Goal: Task Accomplishment & Management: Use online tool/utility

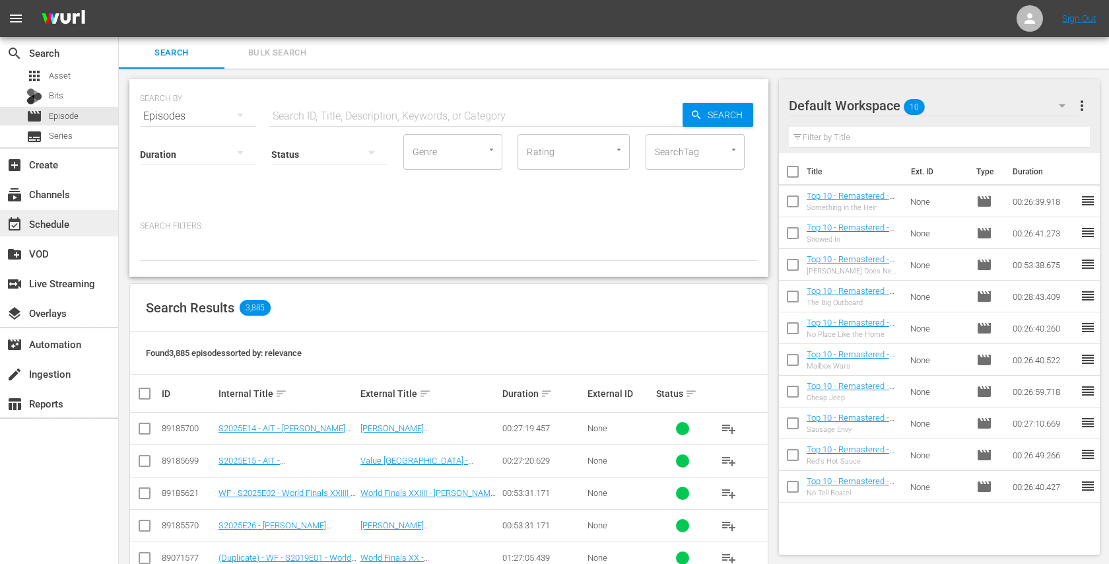
click at [90, 224] on div "event_available Schedule" at bounding box center [59, 223] width 118 height 26
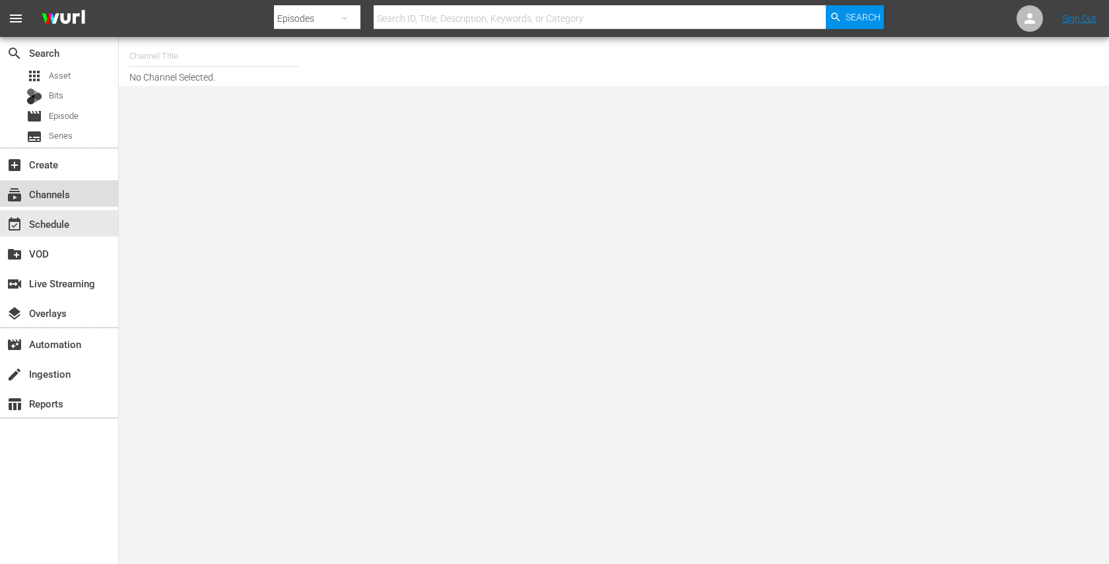
click at [86, 197] on div "subscriptions Channels" at bounding box center [59, 193] width 118 height 26
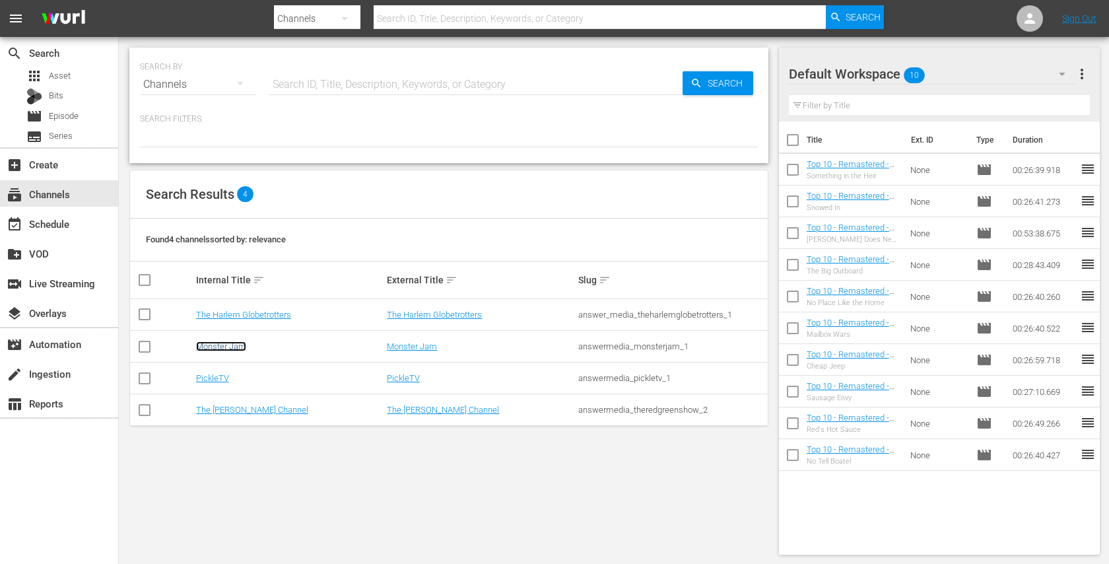
click at [223, 349] on link "Monster Jam" at bounding box center [221, 346] width 50 height 10
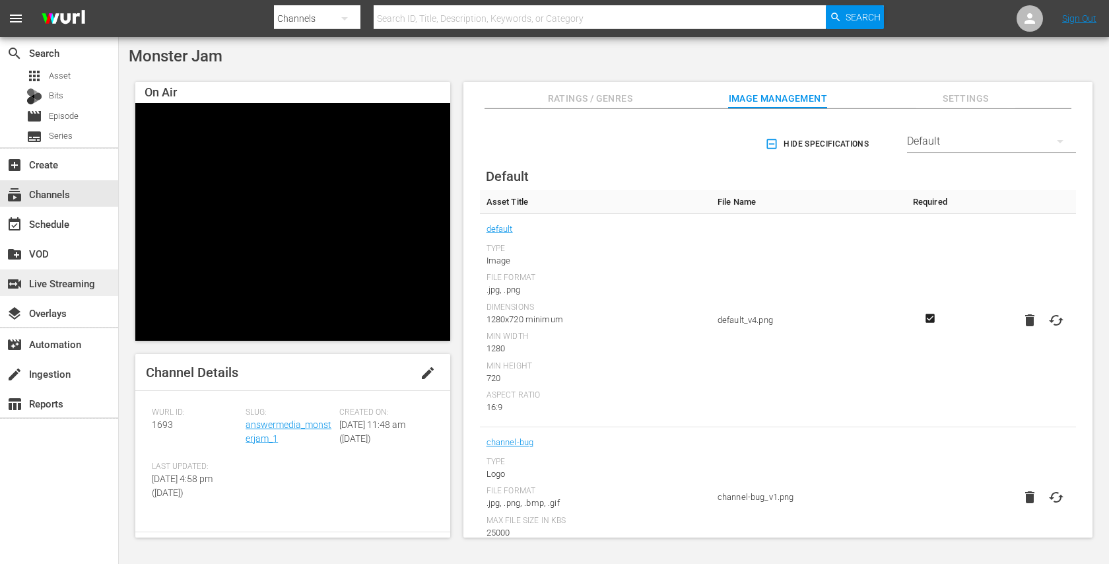
click at [63, 287] on div "switch_video Live Streaming" at bounding box center [37, 281] width 74 height 12
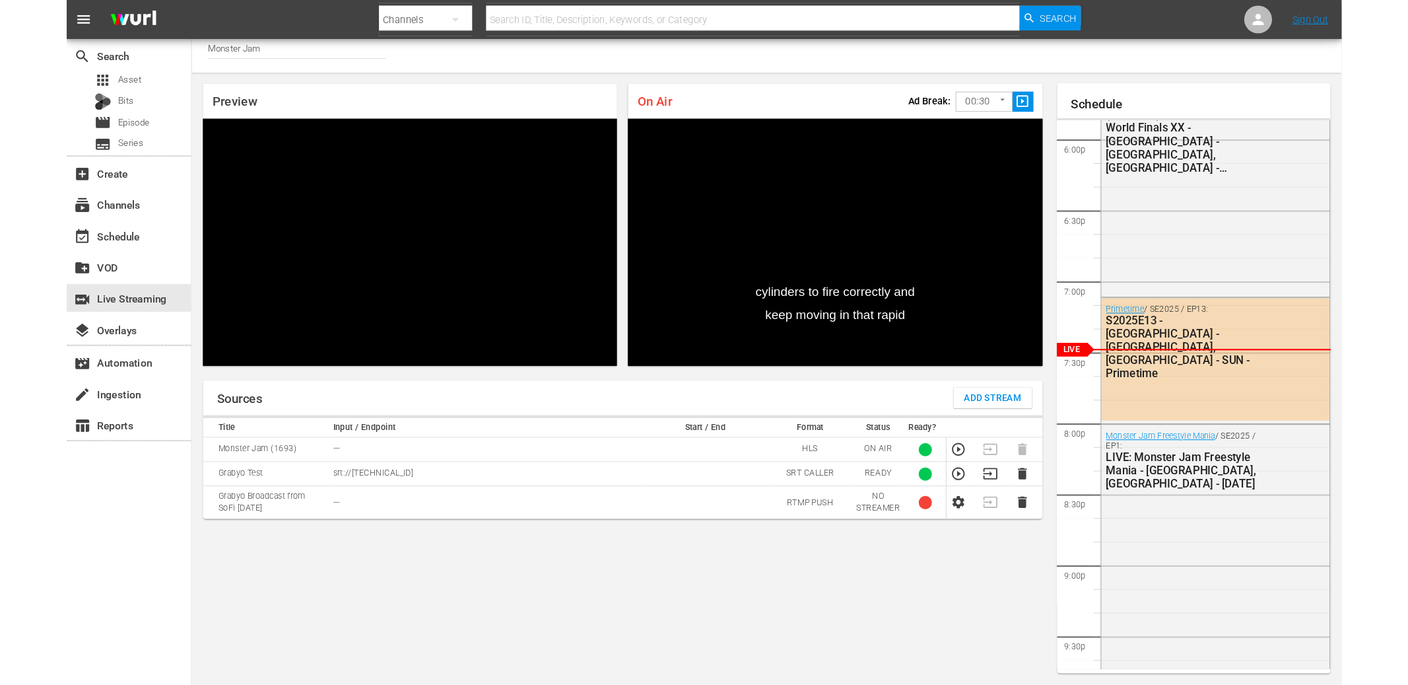
scroll to position [28, 0]
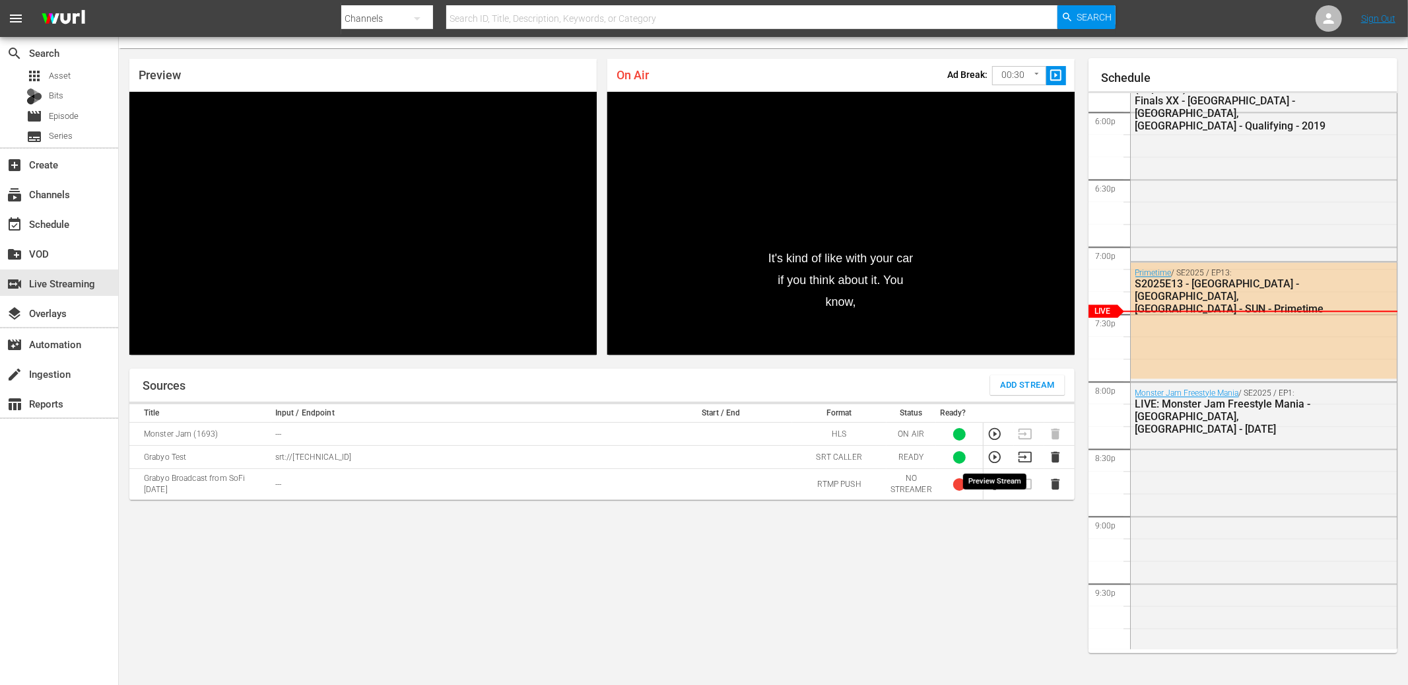
click at [995, 456] on icon "button" at bounding box center [995, 457] width 12 height 12
click at [469, 551] on div "Sources Add Stream Title Input / Endpoint Start / End Format Status Ready? Mons…" at bounding box center [601, 521] width 945 height 306
